Goal: Navigation & Orientation: Find specific page/section

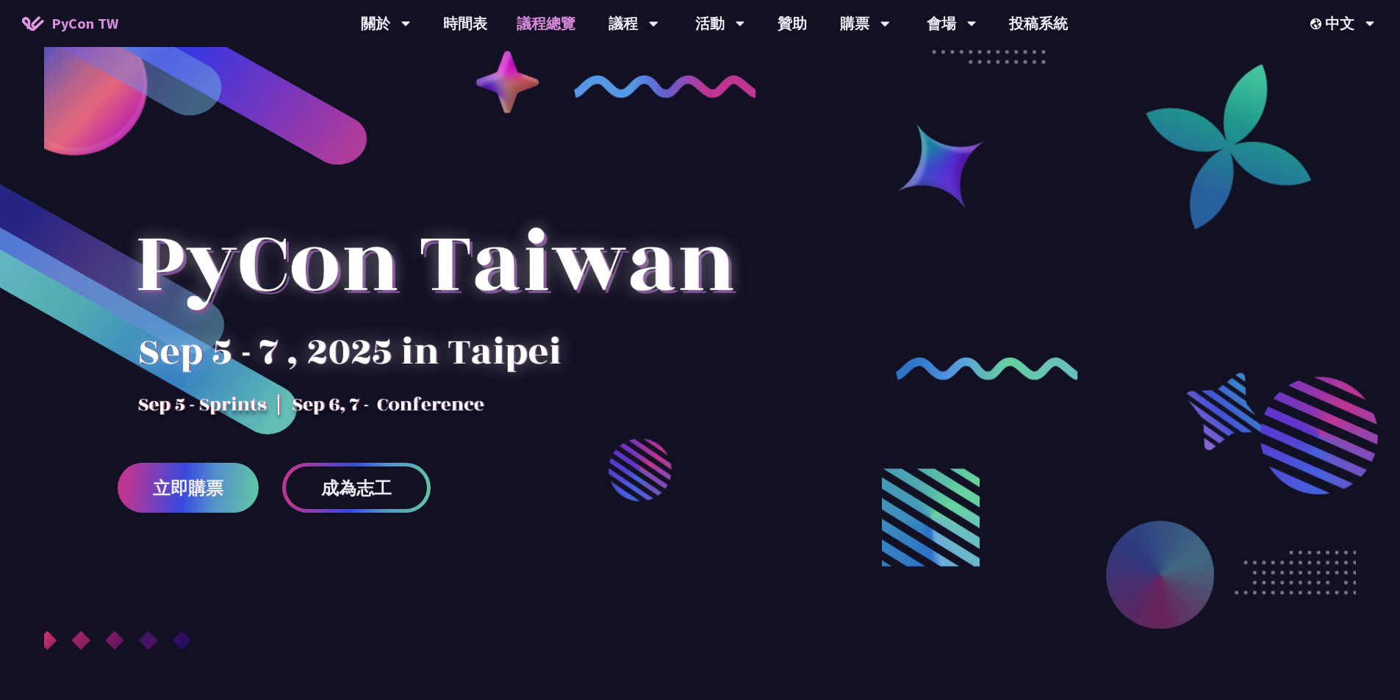
click at [534, 12] on link "議程總覽" at bounding box center [546, 23] width 88 height 47
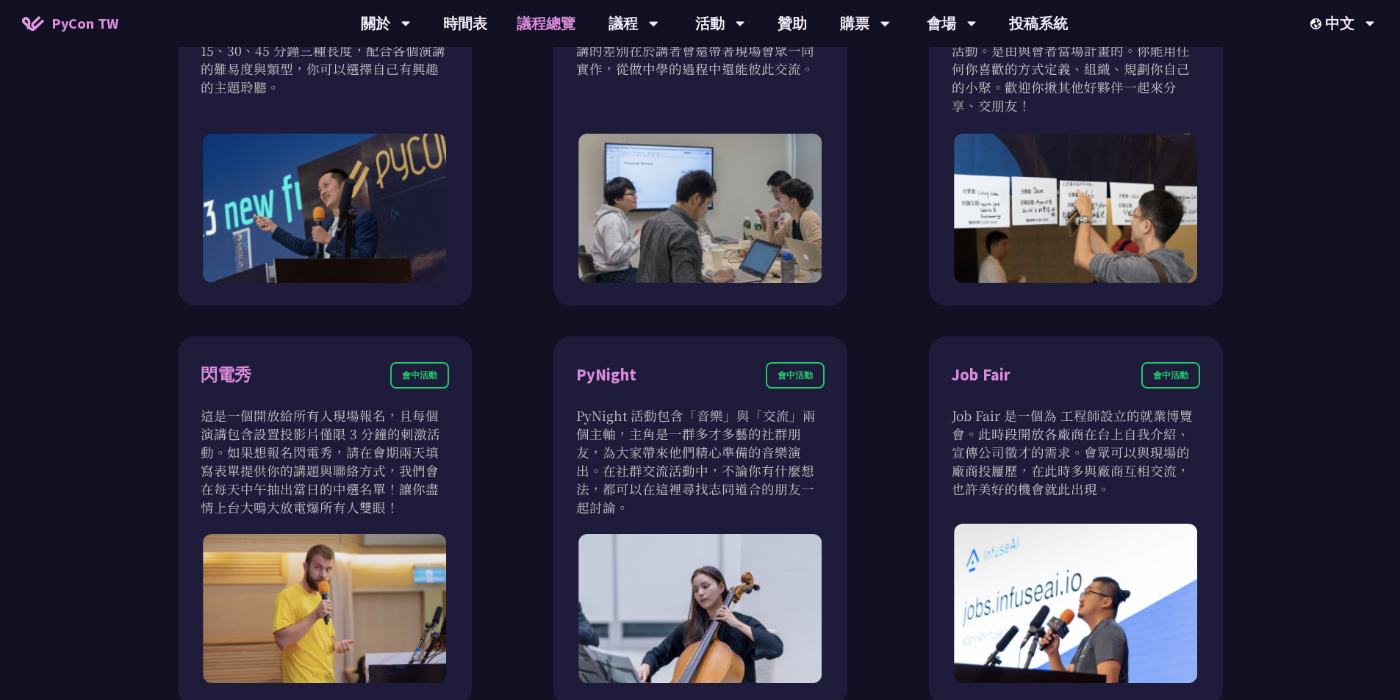
scroll to position [1176, 0]
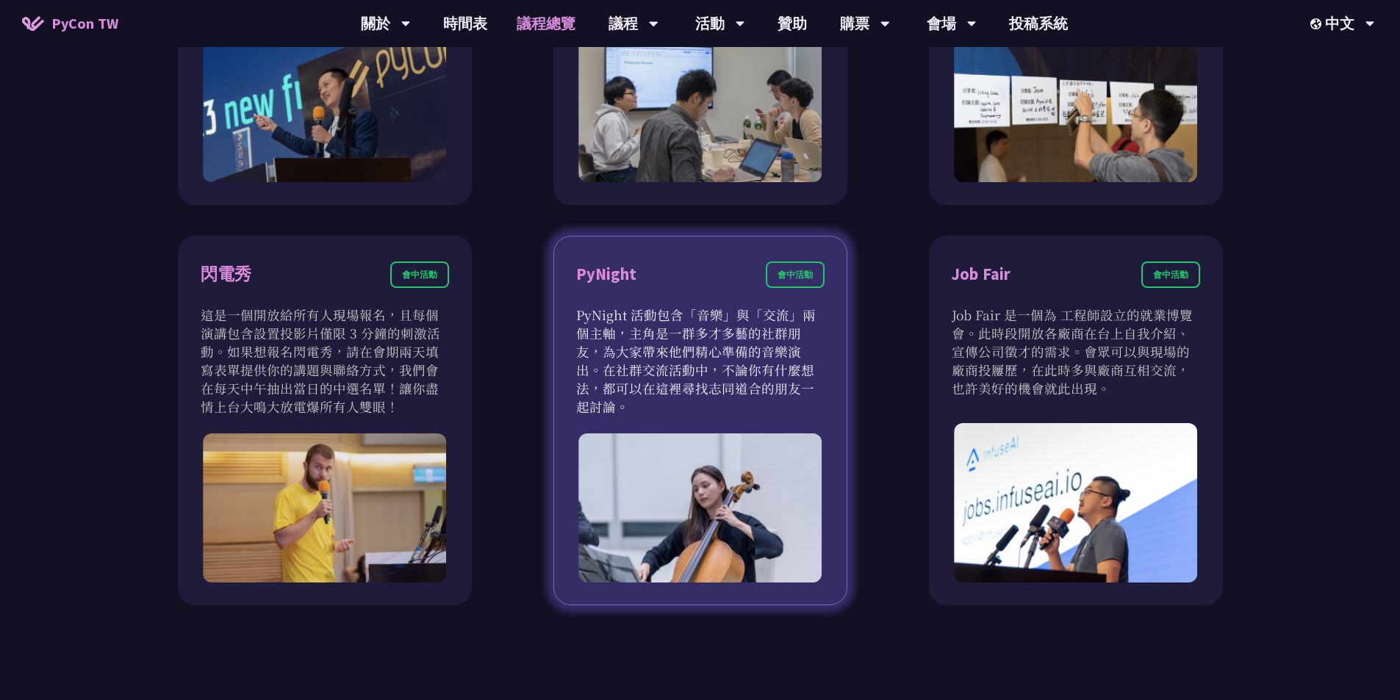
click at [603, 271] on div "PyNight" at bounding box center [606, 275] width 60 height 26
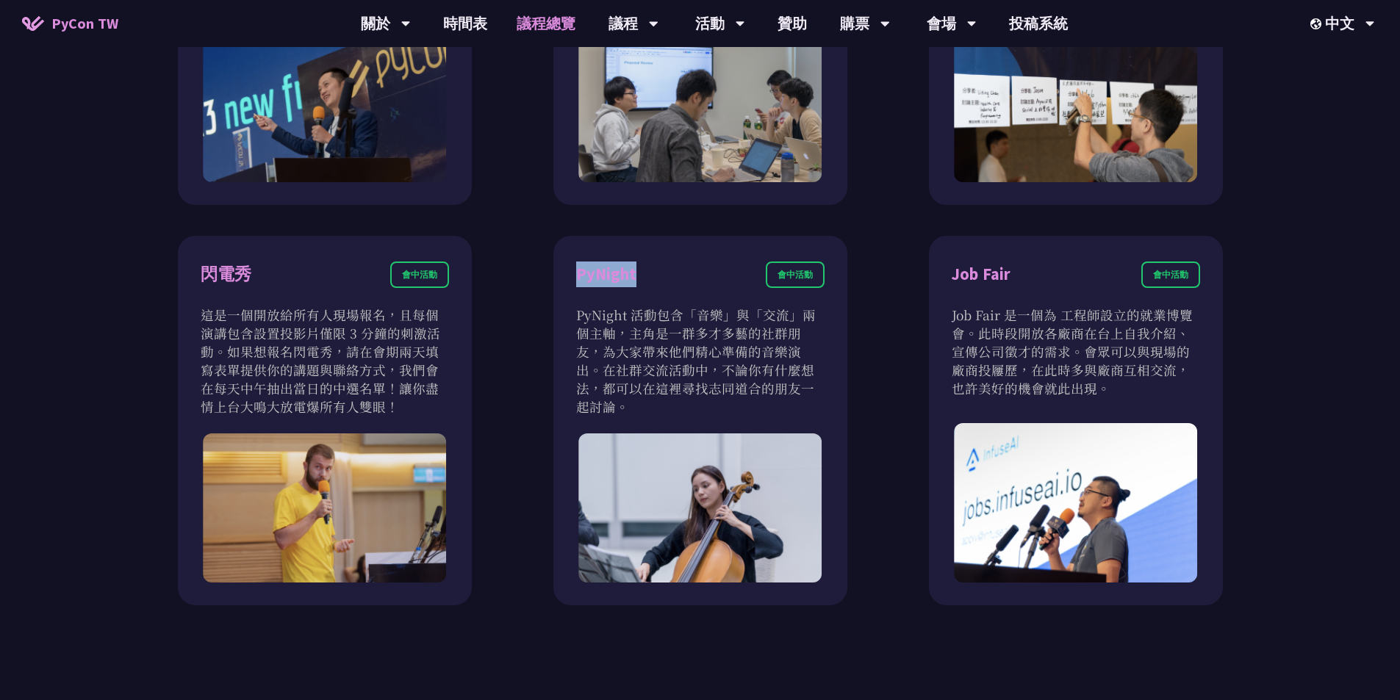
copy div "PyNight"
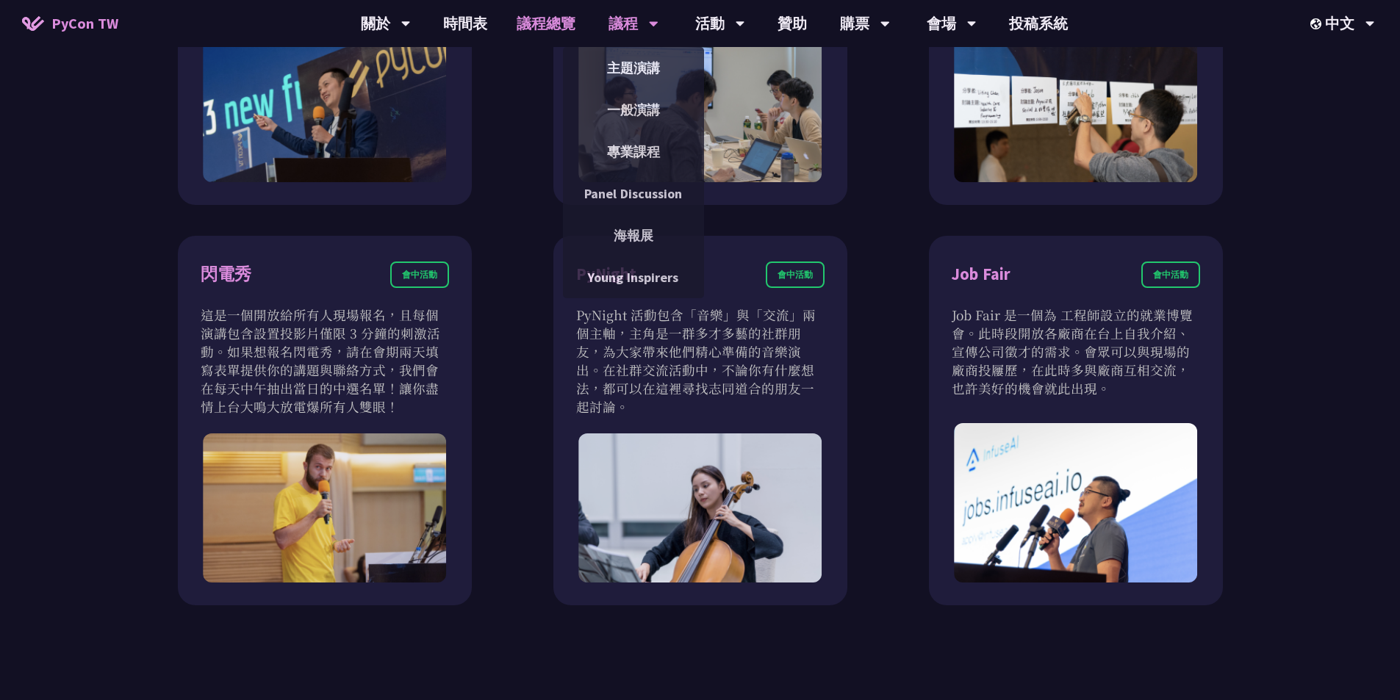
click at [411, 21] on div "議程" at bounding box center [386, 23] width 50 height 47
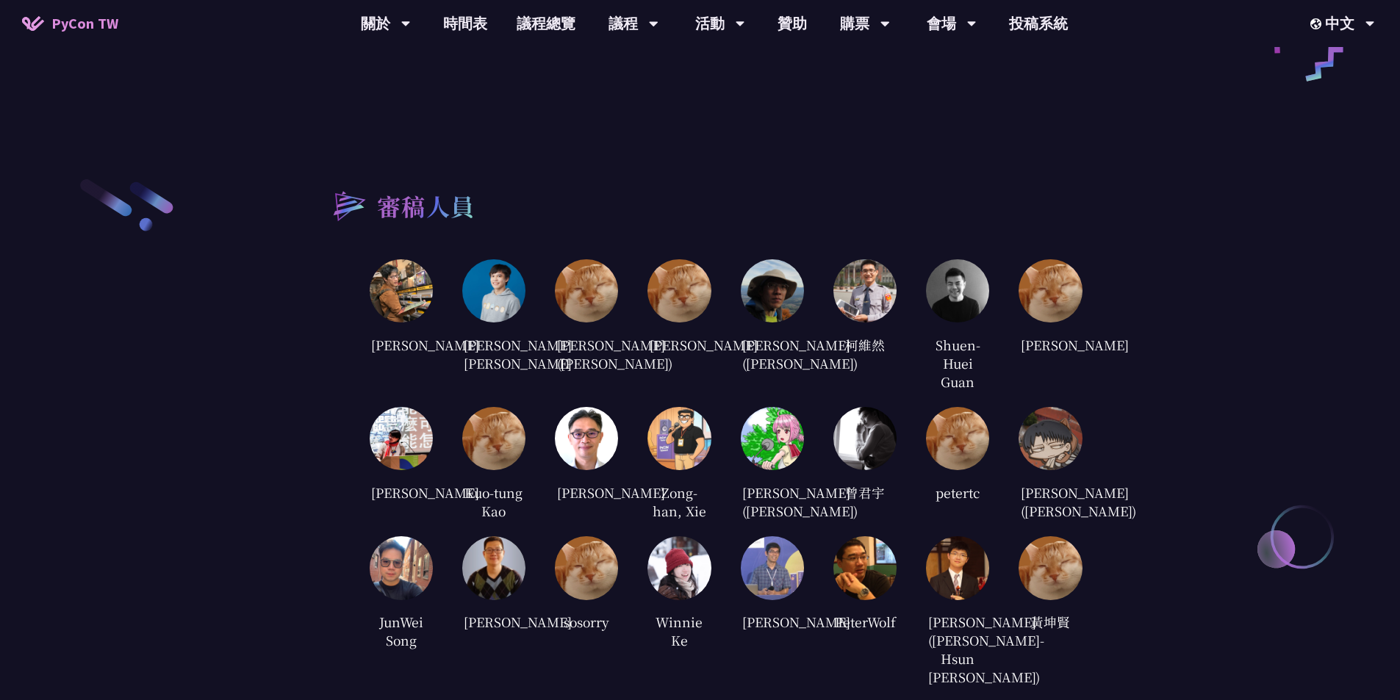
scroll to position [2792, 0]
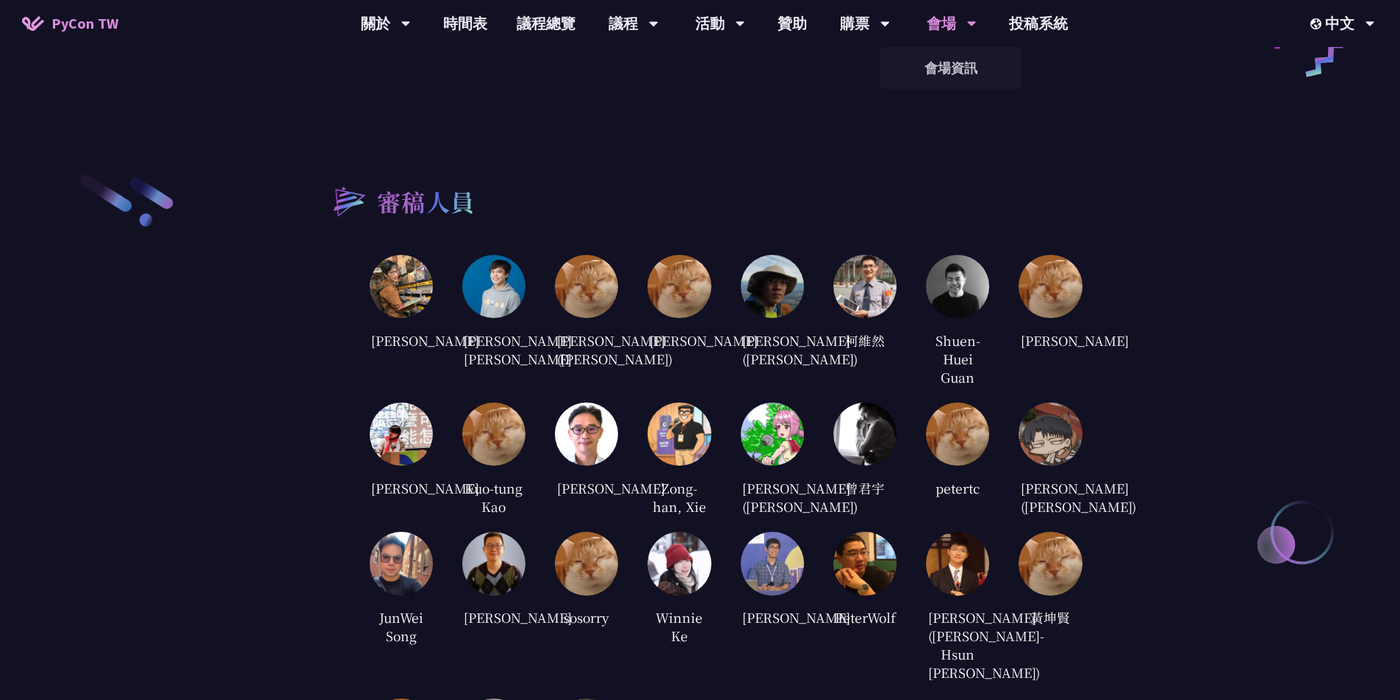
click at [411, 27] on div "會場" at bounding box center [386, 23] width 50 height 47
click at [960, 68] on link "會場資訊" at bounding box center [950, 68] width 141 height 35
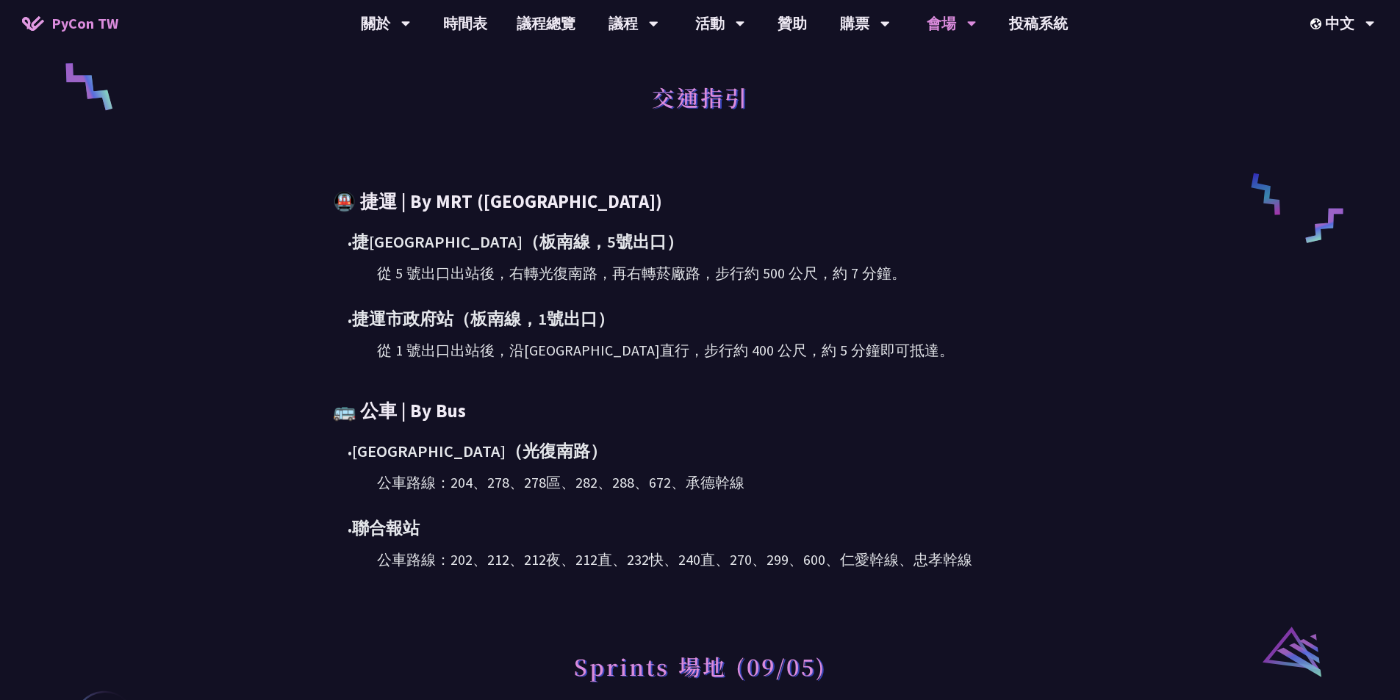
scroll to position [882, 0]
